Goal: Task Accomplishment & Management: Manage account settings

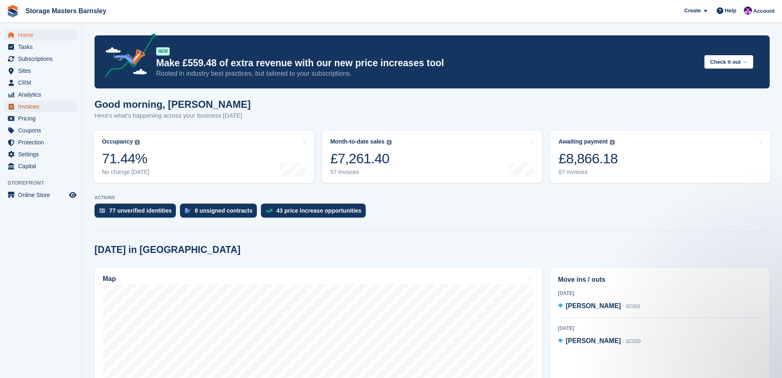
click at [40, 106] on span "Invoices" at bounding box center [42, 107] width 49 height 12
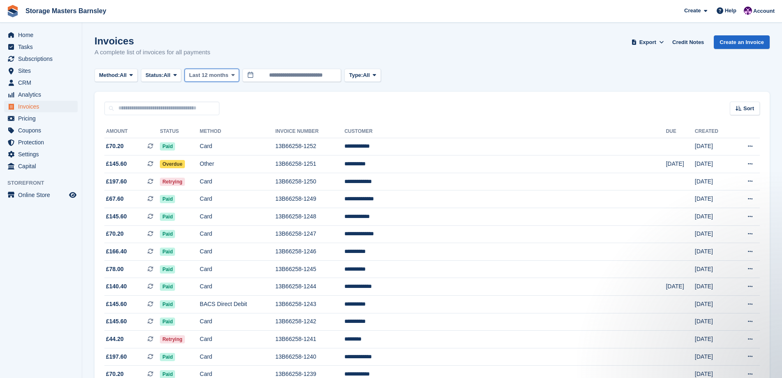
click at [233, 74] on icon at bounding box center [232, 74] width 3 height 5
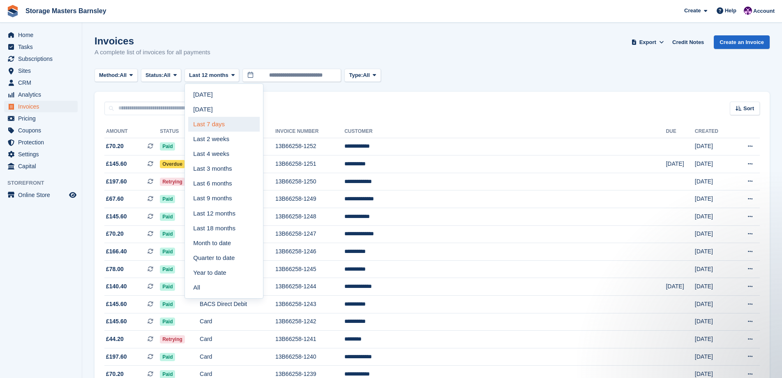
click at [223, 127] on link "Last 7 days" at bounding box center [223, 124] width 71 height 15
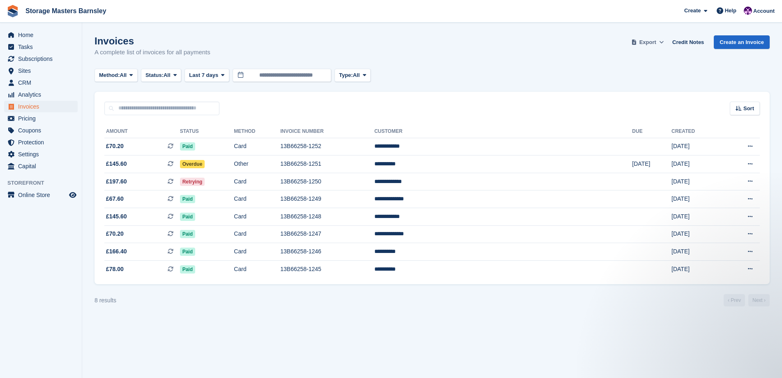
click at [664, 42] on icon at bounding box center [661, 41] width 5 height 5
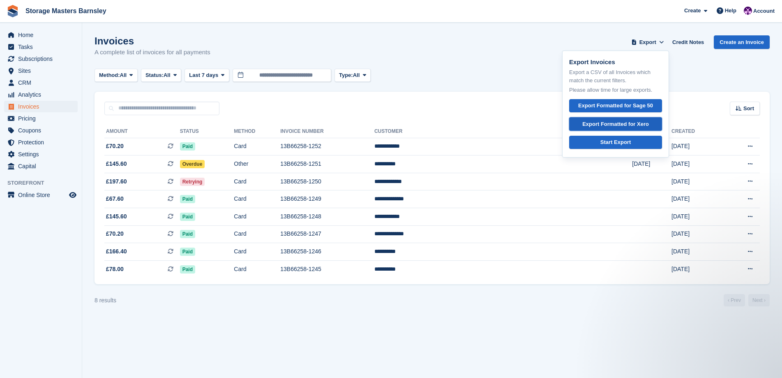
click at [642, 124] on div "Export Formatted for Xero" at bounding box center [615, 124] width 67 height 8
click at [220, 75] on span at bounding box center [222, 75] width 7 height 7
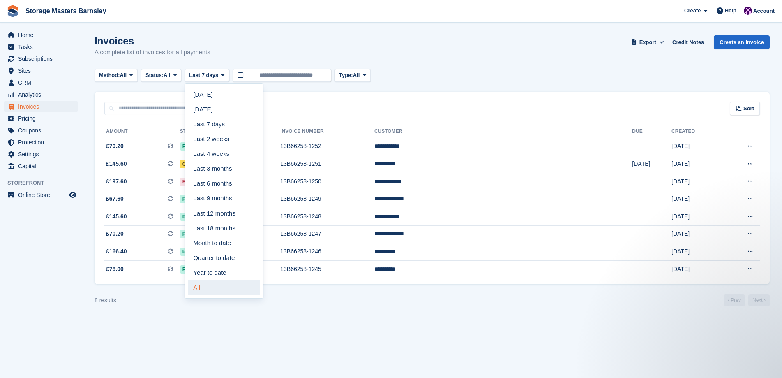
click at [205, 290] on link "All" at bounding box center [223, 287] width 71 height 15
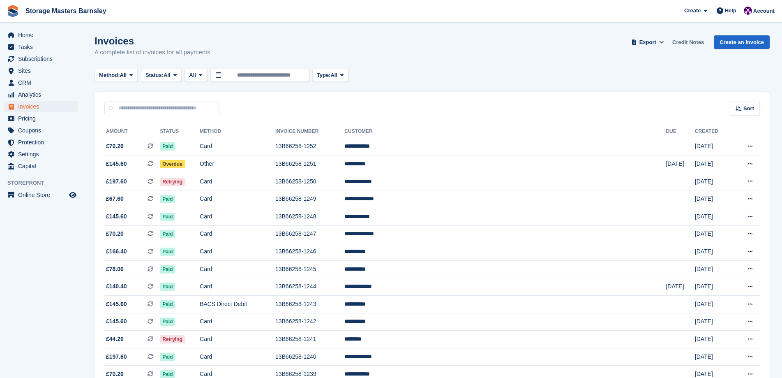
click at [693, 44] on link "Credit Notes" at bounding box center [688, 42] width 38 height 14
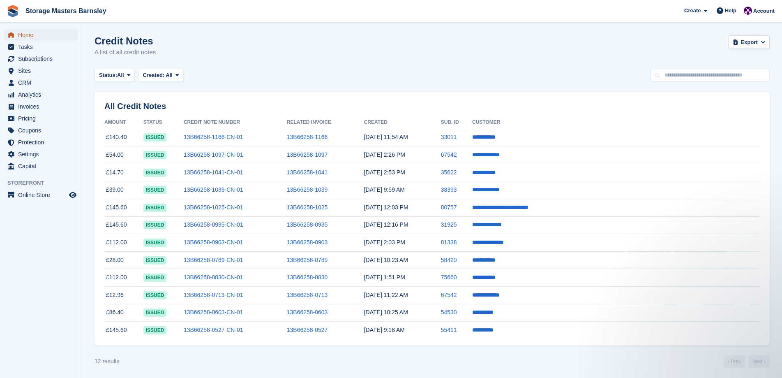
click at [27, 37] on span "Home" at bounding box center [42, 35] width 49 height 12
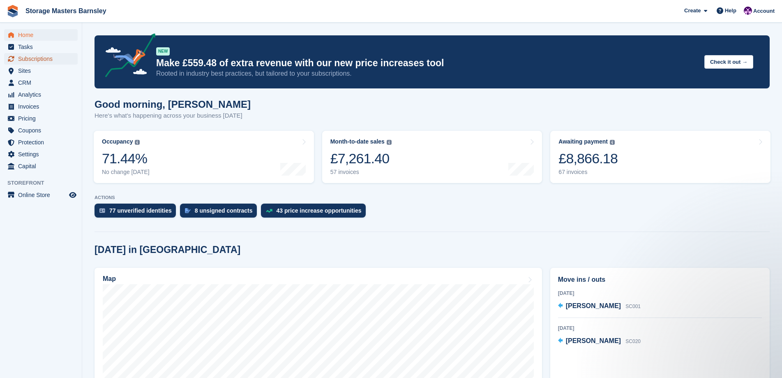
click at [49, 57] on span "Subscriptions" at bounding box center [42, 59] width 49 height 12
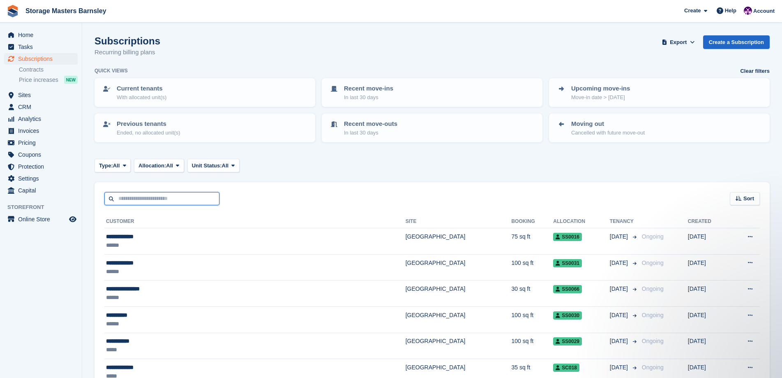
click at [118, 200] on input "text" at bounding box center [161, 199] width 115 height 14
type input "********"
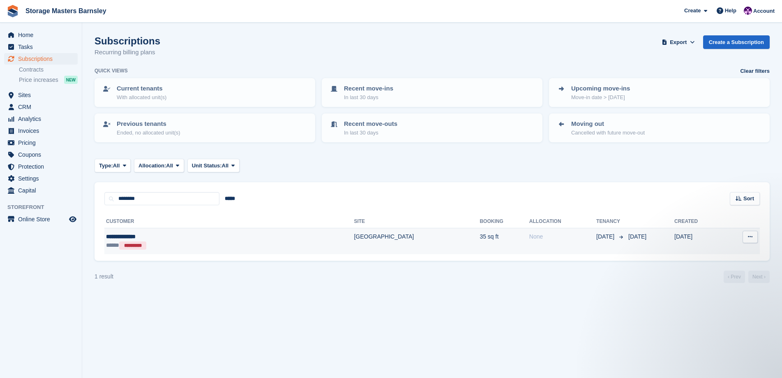
click at [354, 235] on td "[GEOGRAPHIC_DATA]" at bounding box center [417, 241] width 126 height 26
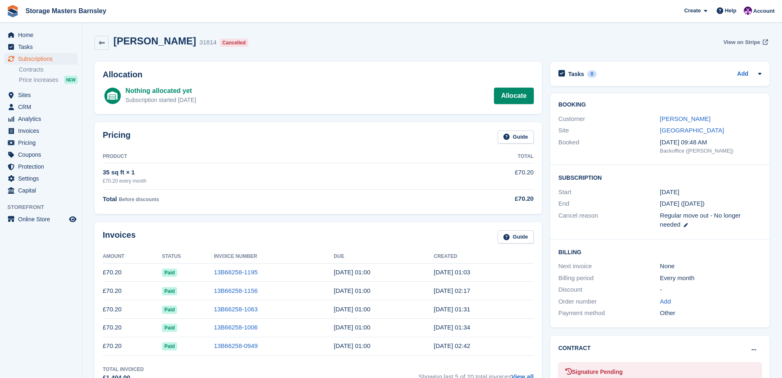
click at [756, 42] on span "View on Stripe" at bounding box center [741, 42] width 37 height 8
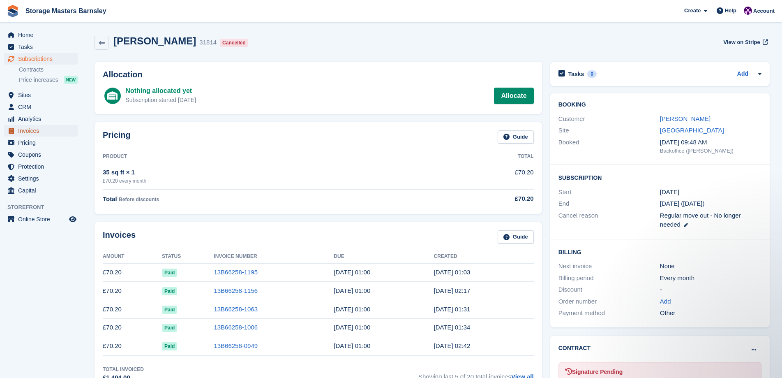
click at [33, 130] on span "Invoices" at bounding box center [42, 131] width 49 height 12
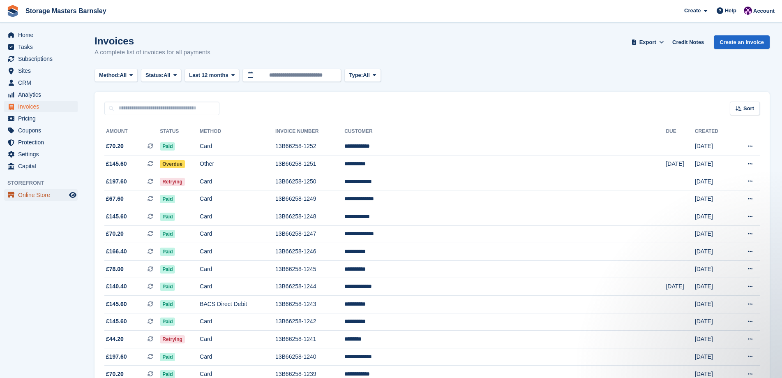
click at [39, 194] on span "Online Store" at bounding box center [42, 195] width 49 height 12
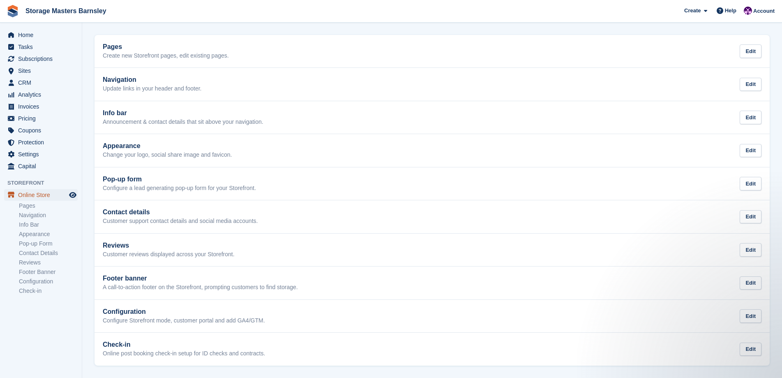
click at [44, 195] on span "Online Store" at bounding box center [42, 195] width 49 height 12
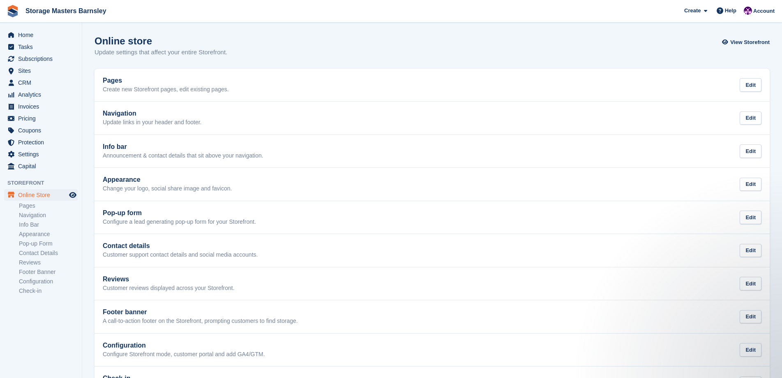
scroll to position [34, 0]
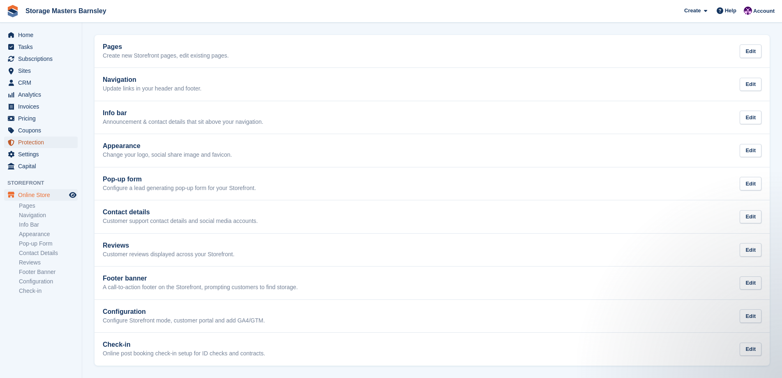
click at [40, 144] on span "Protection" at bounding box center [42, 142] width 49 height 12
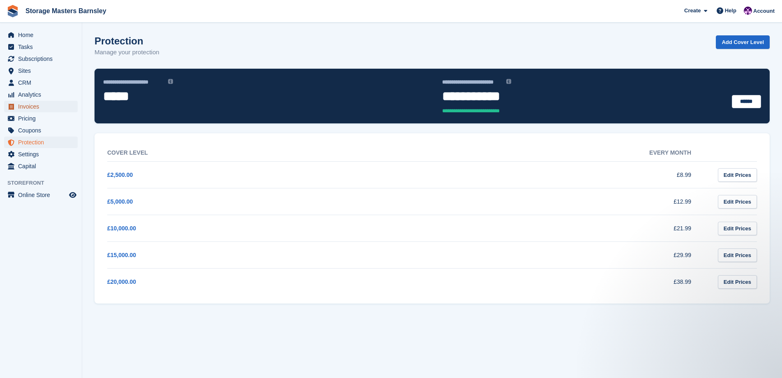
click at [41, 109] on span "Invoices" at bounding box center [42, 107] width 49 height 12
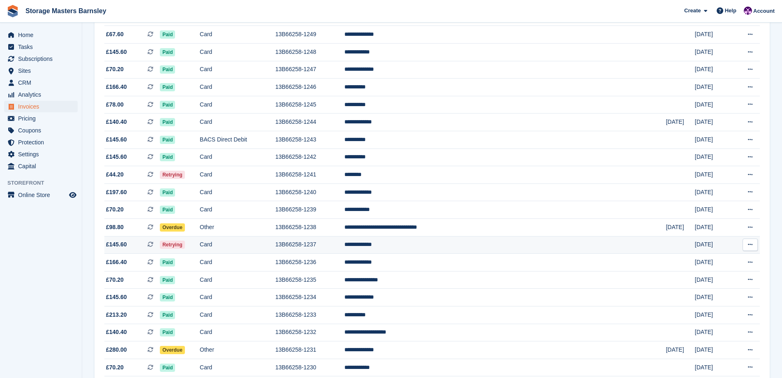
scroll to position [205, 0]
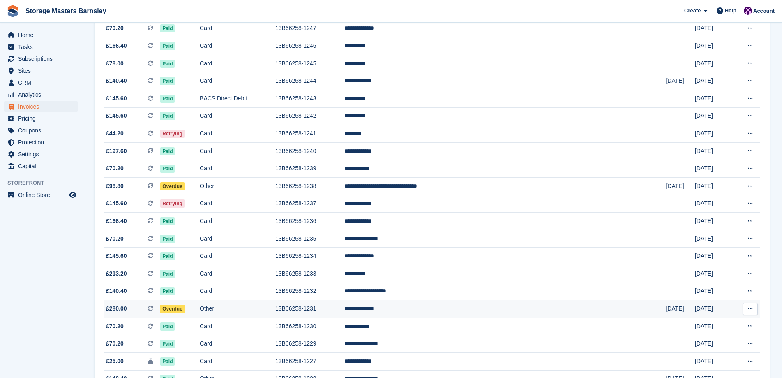
click at [344, 310] on td "13B66258-1231" at bounding box center [309, 309] width 69 height 18
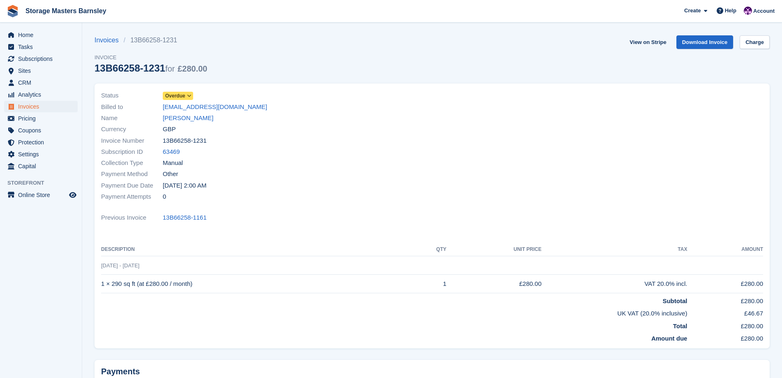
click at [188, 95] on icon at bounding box center [189, 95] width 5 height 5
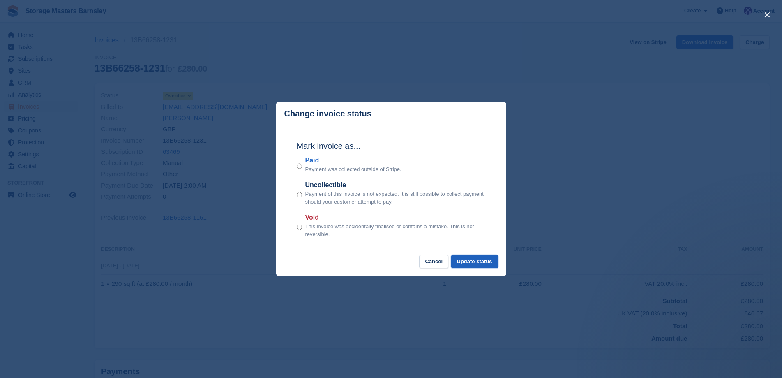
click at [476, 257] on button "Update status" at bounding box center [474, 262] width 47 height 14
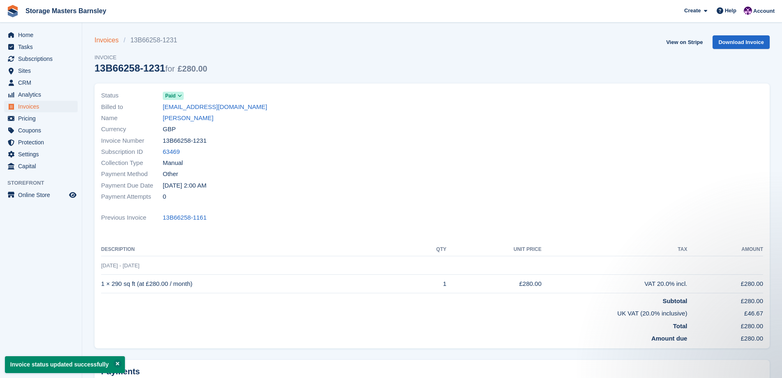
click at [105, 40] on link "Invoices" at bounding box center [109, 40] width 29 height 10
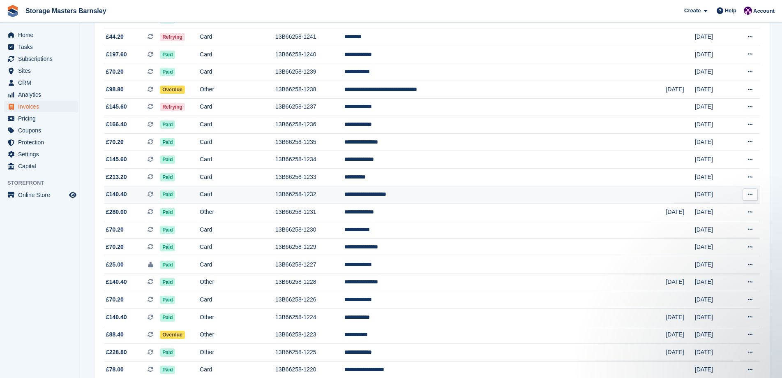
scroll to position [329, 0]
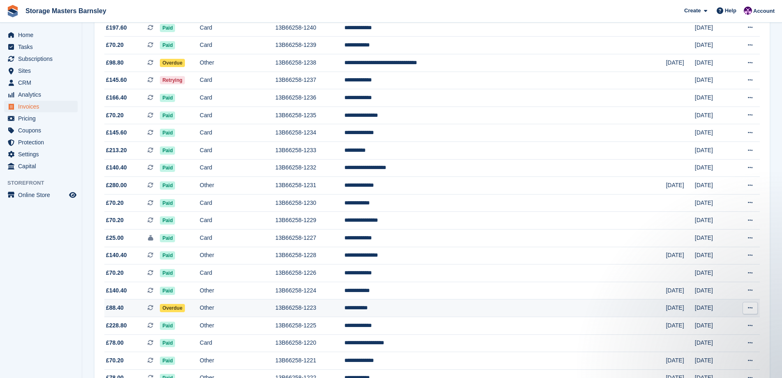
click at [275, 307] on td "Other" at bounding box center [238, 308] width 76 height 18
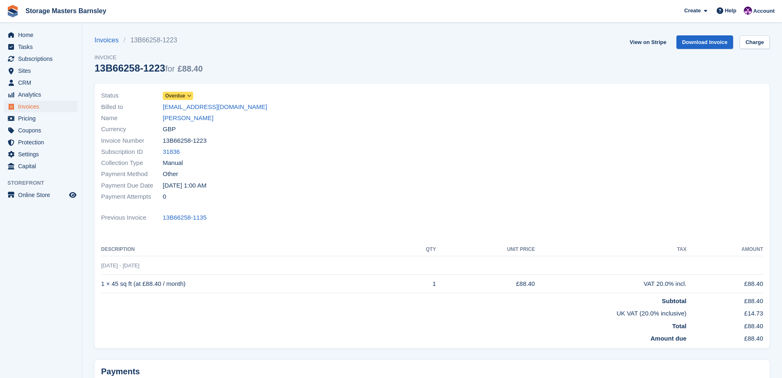
click at [190, 94] on icon at bounding box center [189, 95] width 5 height 5
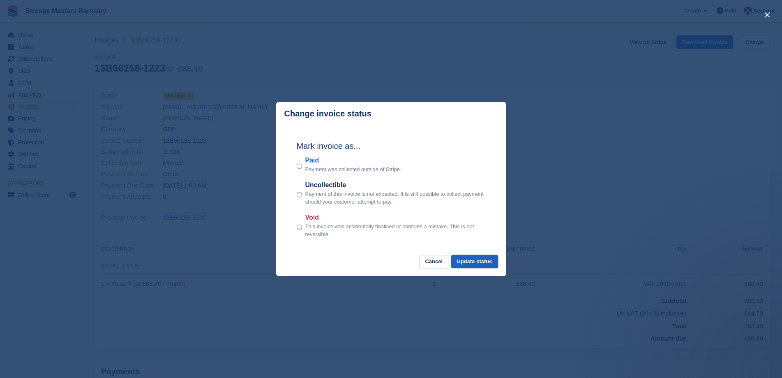
click at [486, 265] on button "Update status" at bounding box center [474, 262] width 47 height 14
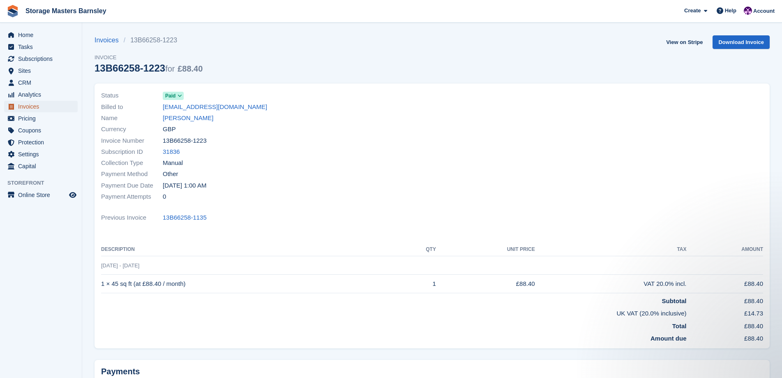
click at [45, 107] on span "Invoices" at bounding box center [42, 107] width 49 height 12
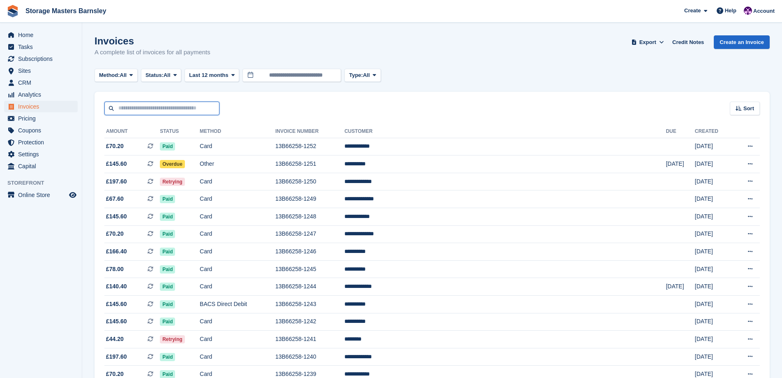
click at [124, 104] on input "text" at bounding box center [161, 108] width 115 height 14
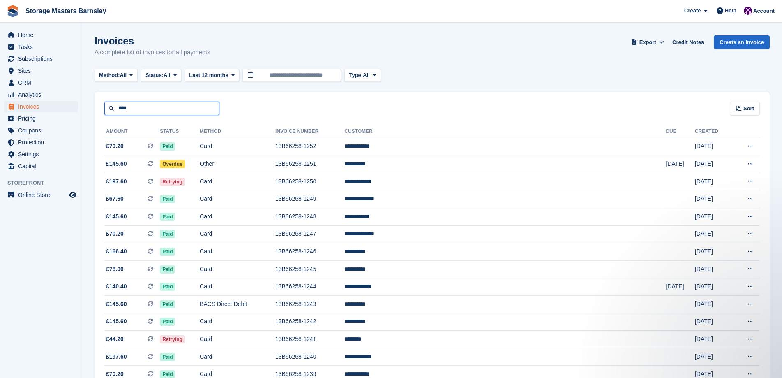
type input "**********"
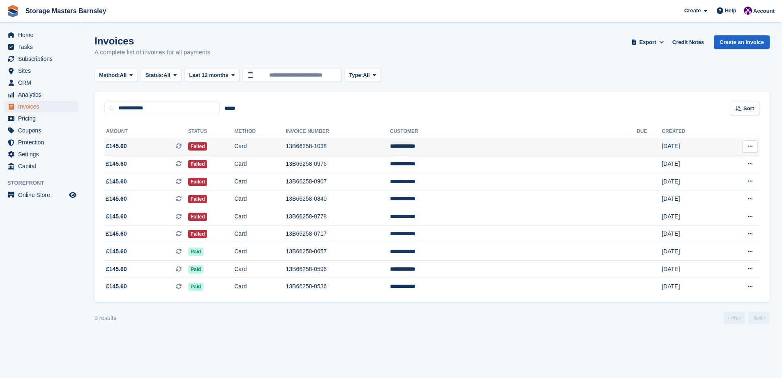
click at [753, 145] on button at bounding box center [749, 146] width 15 height 12
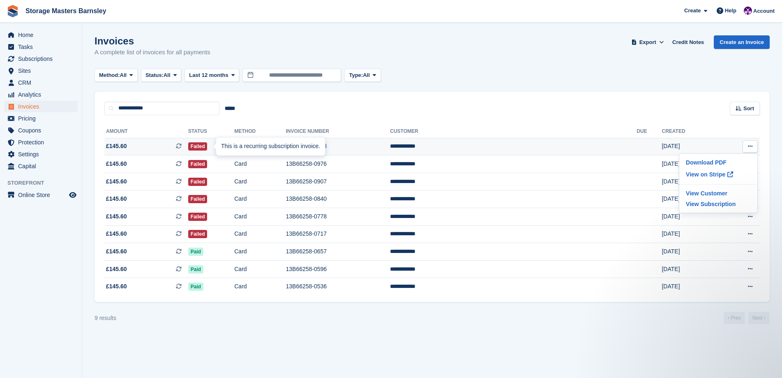
click at [216, 148] on div "This is a recurring subscription invoice." at bounding box center [270, 146] width 109 height 18
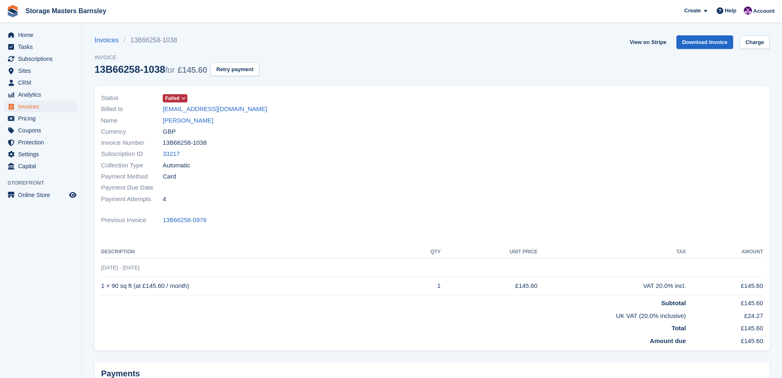
click at [185, 99] on icon at bounding box center [183, 98] width 5 height 5
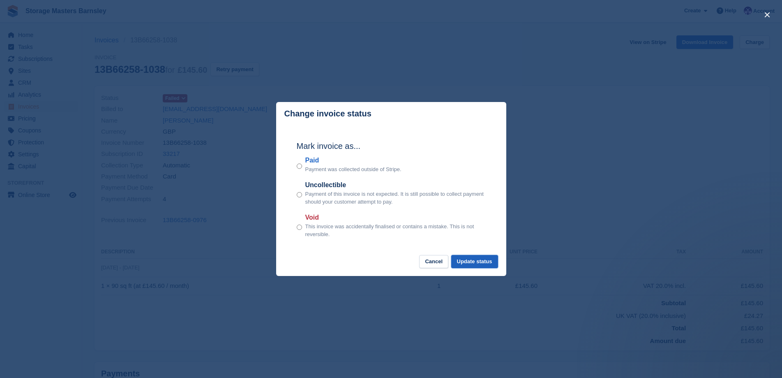
click at [484, 262] on button "Update status" at bounding box center [474, 262] width 47 height 14
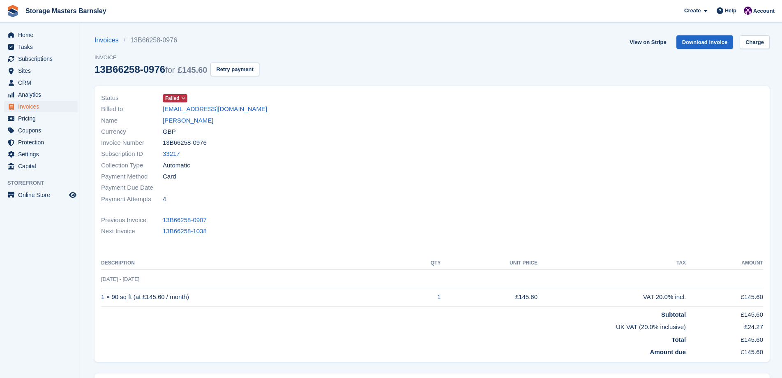
click at [184, 99] on icon at bounding box center [183, 98] width 5 height 5
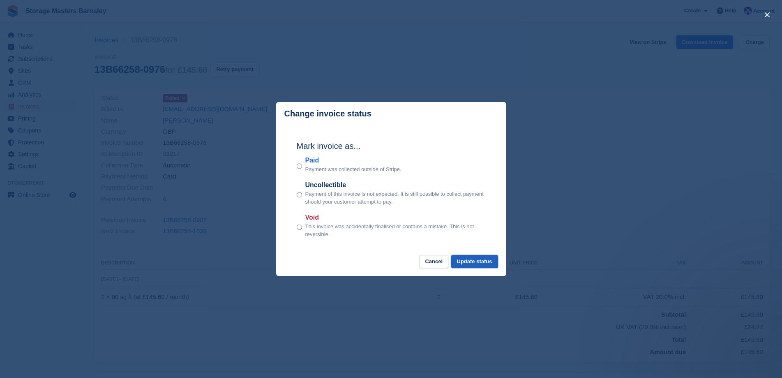
click at [483, 258] on button "Update status" at bounding box center [474, 262] width 47 height 14
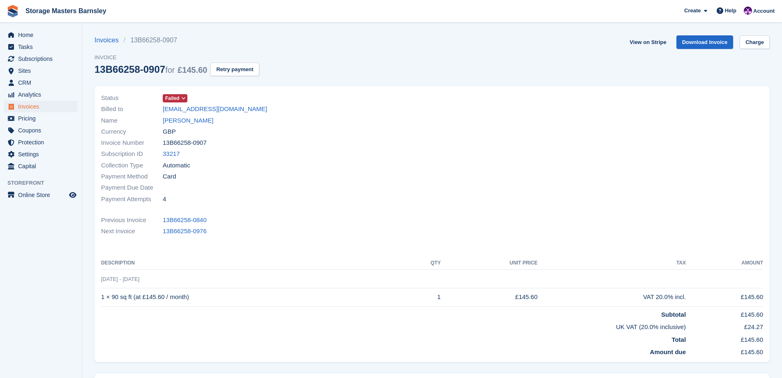
click at [183, 97] on icon at bounding box center [183, 98] width 5 height 5
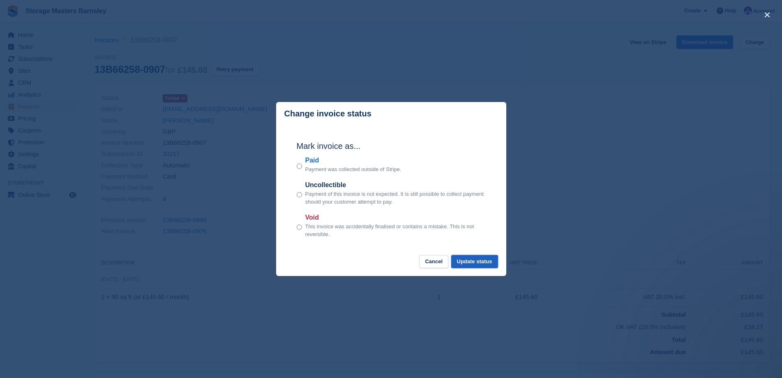
click at [483, 262] on button "Update status" at bounding box center [474, 262] width 47 height 14
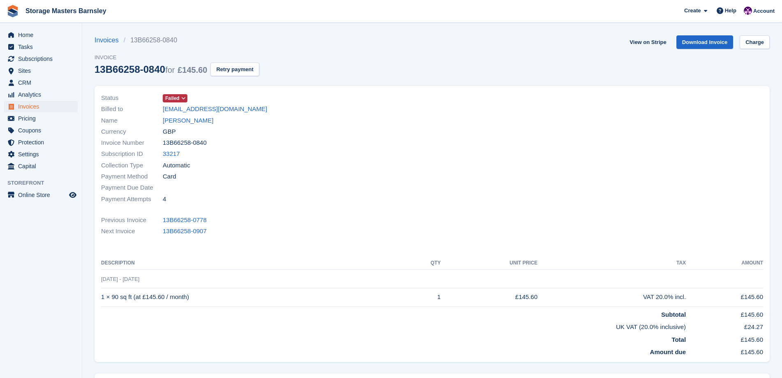
click at [183, 97] on icon at bounding box center [183, 98] width 5 height 5
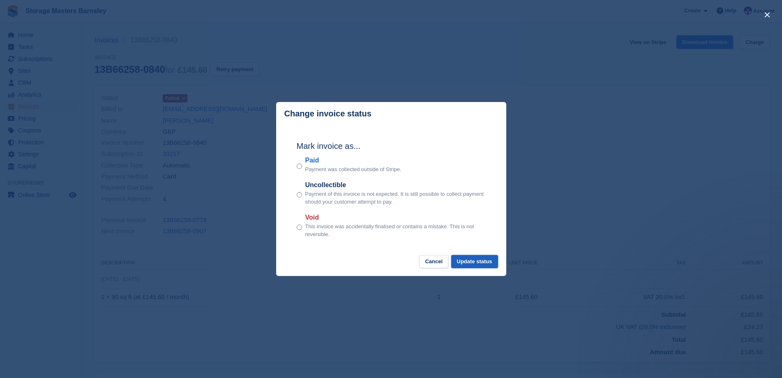
click at [479, 262] on button "Update status" at bounding box center [474, 262] width 47 height 14
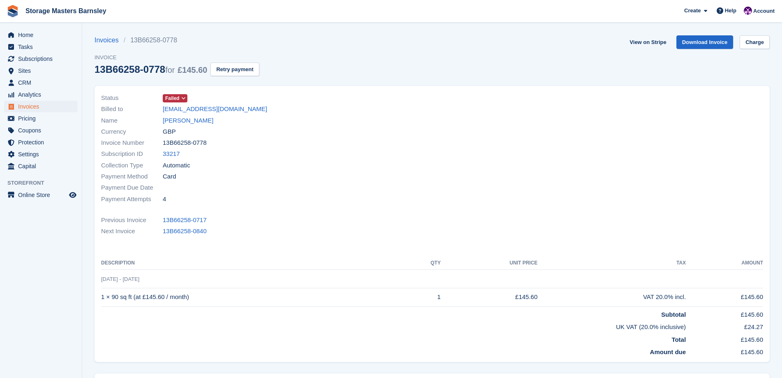
click at [182, 97] on icon at bounding box center [183, 98] width 5 height 5
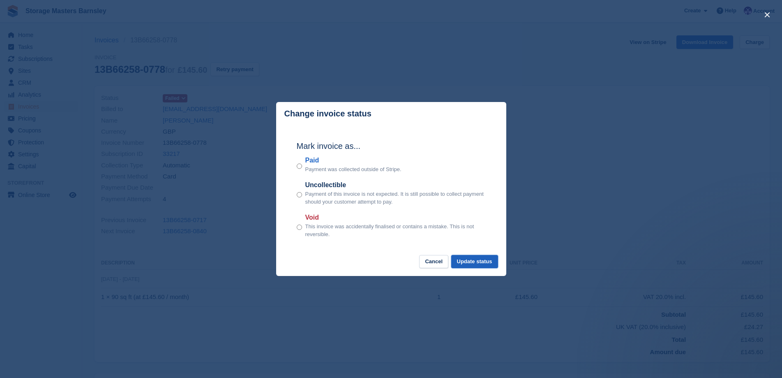
click at [488, 263] on button "Update status" at bounding box center [474, 262] width 47 height 14
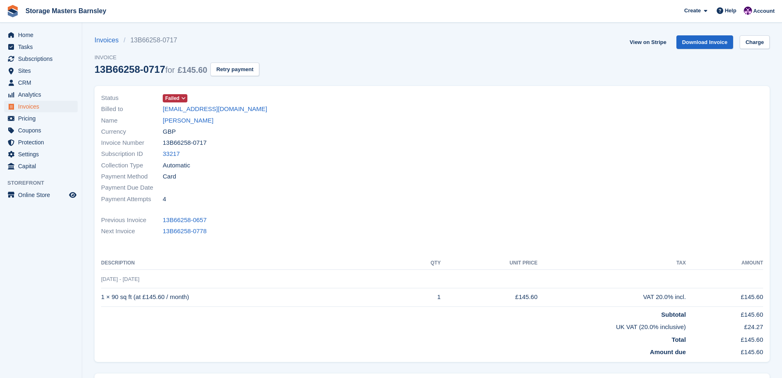
click at [184, 96] on icon at bounding box center [183, 98] width 5 height 5
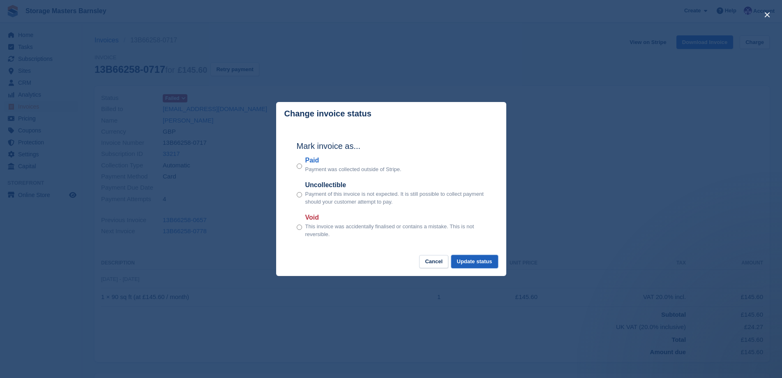
click at [480, 262] on button "Update status" at bounding box center [474, 262] width 47 height 14
